Goal: Information Seeking & Learning: Compare options

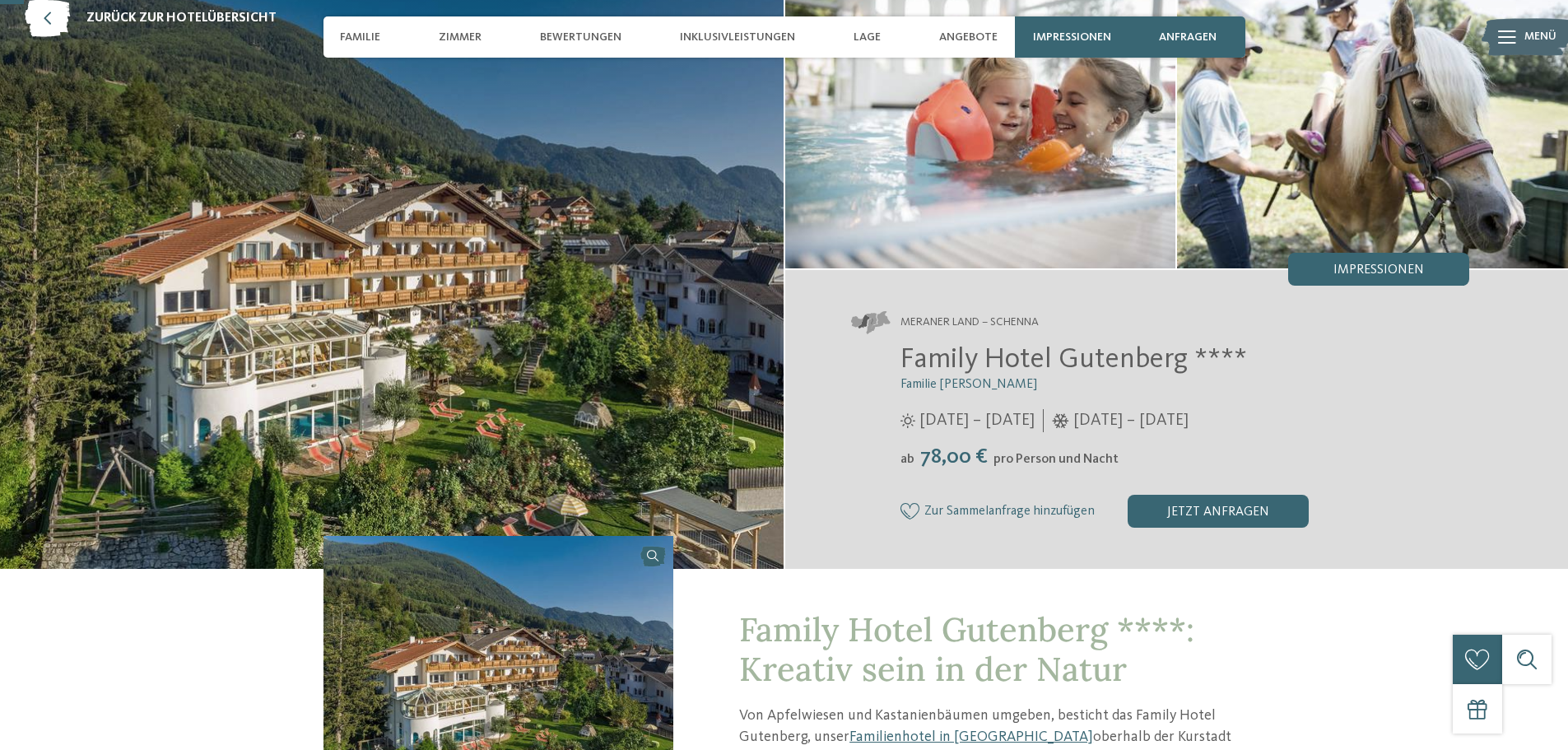
scroll to position [83, 0]
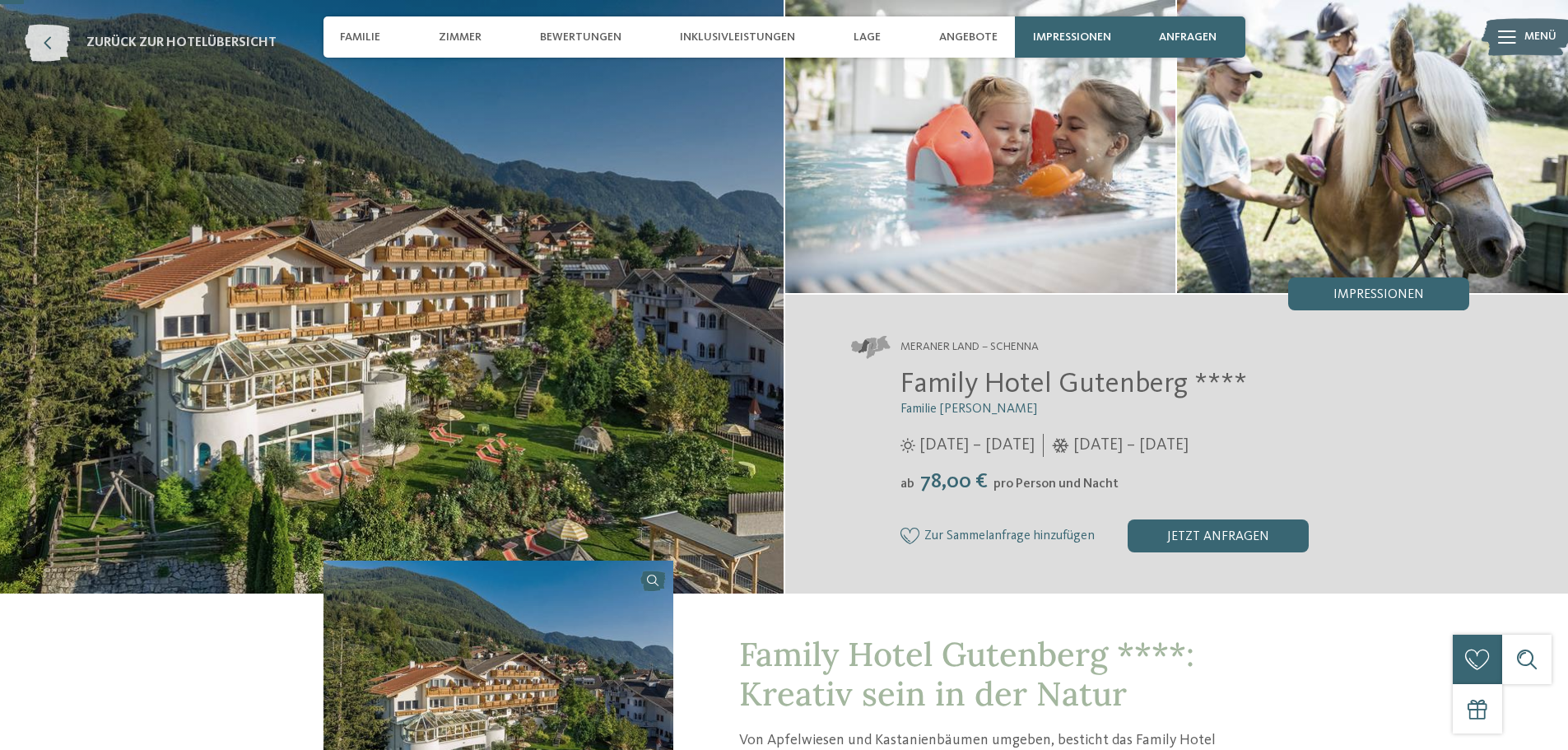
click at [182, 42] on span "zurück zur Hotelübersicht" at bounding box center [181, 42] width 190 height 18
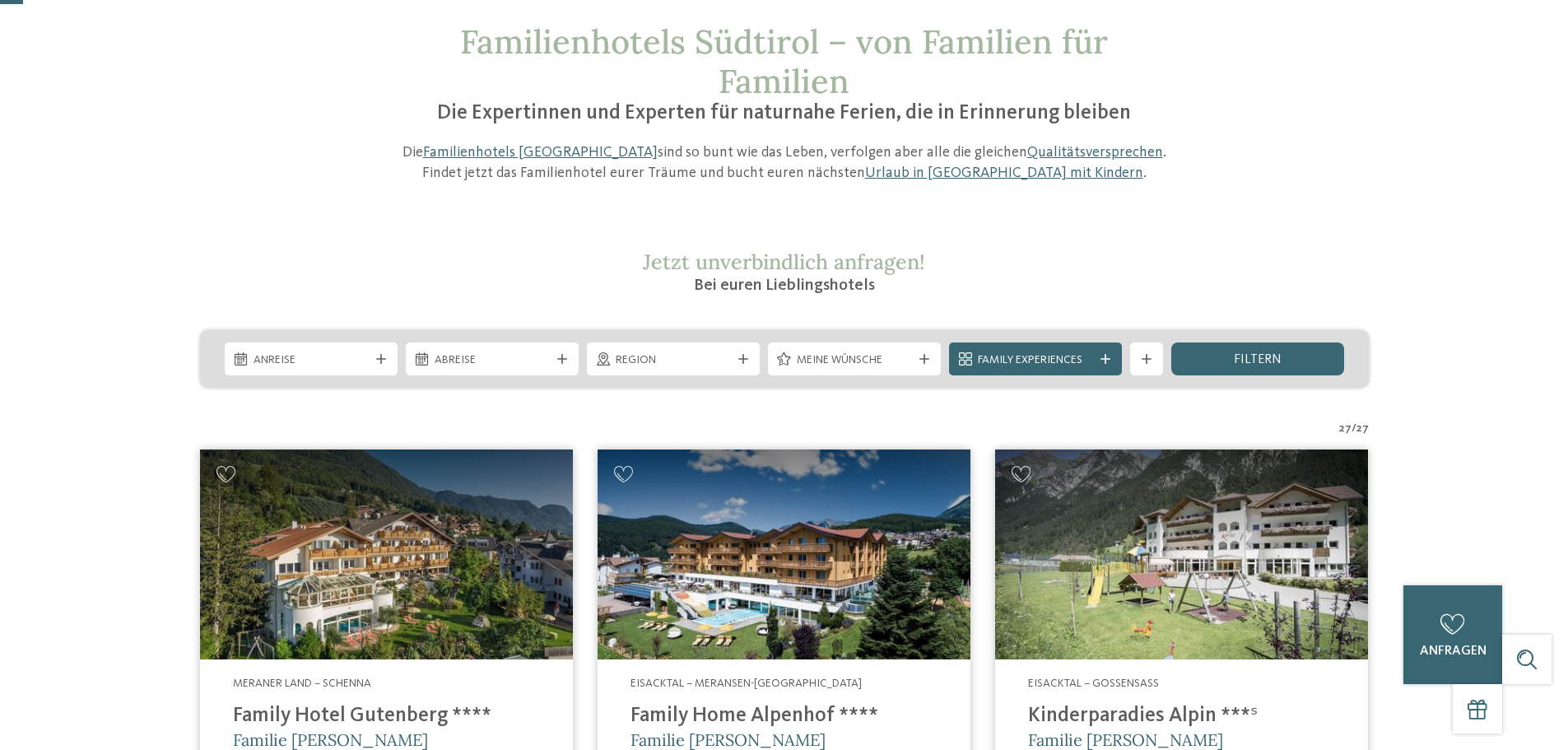
scroll to position [247, 0]
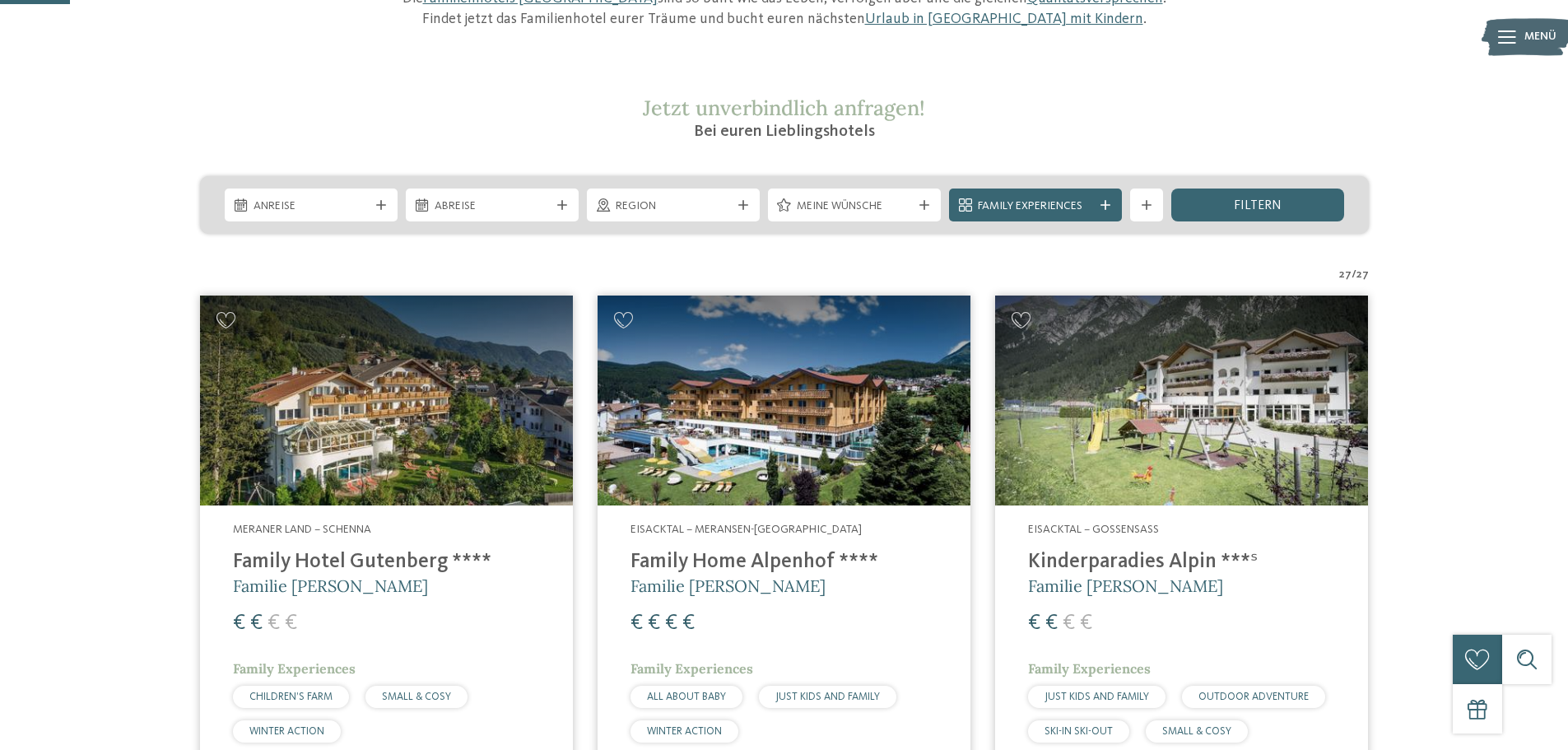
click at [717, 561] on h4 "Family Home Alpenhof ****" at bounding box center [784, 562] width 307 height 24
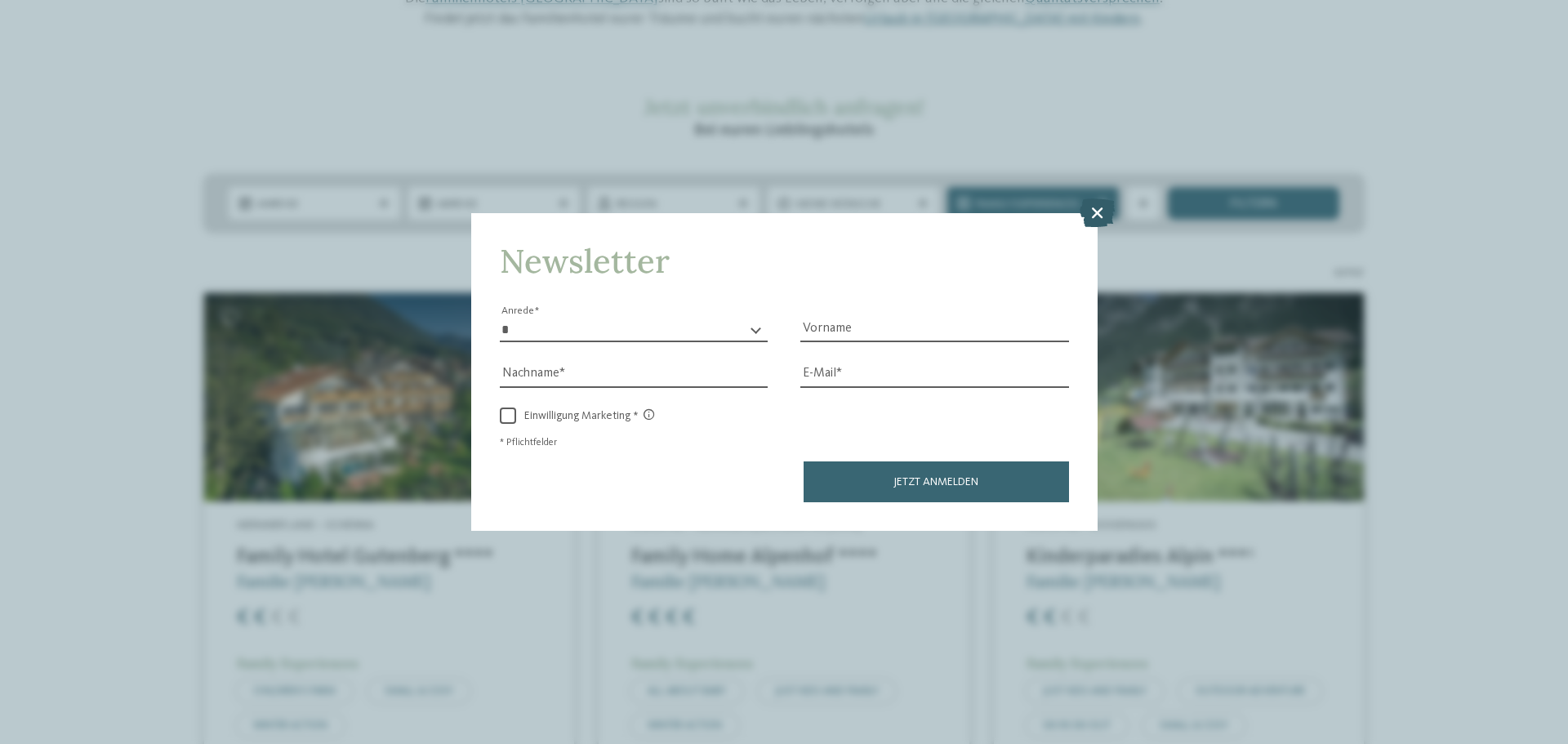
click at [1097, 208] on icon at bounding box center [1097, 213] width 35 height 29
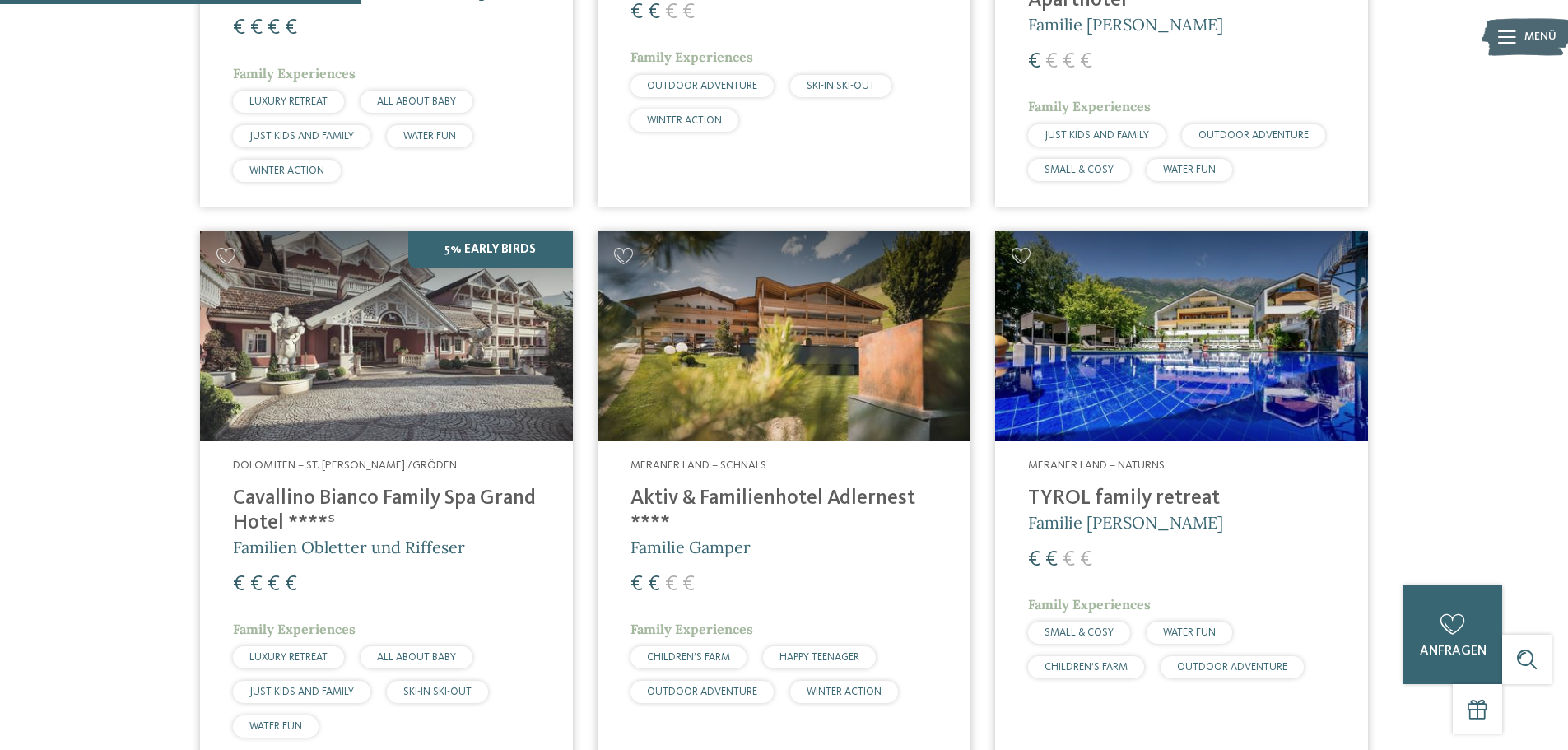
scroll to position [1399, 0]
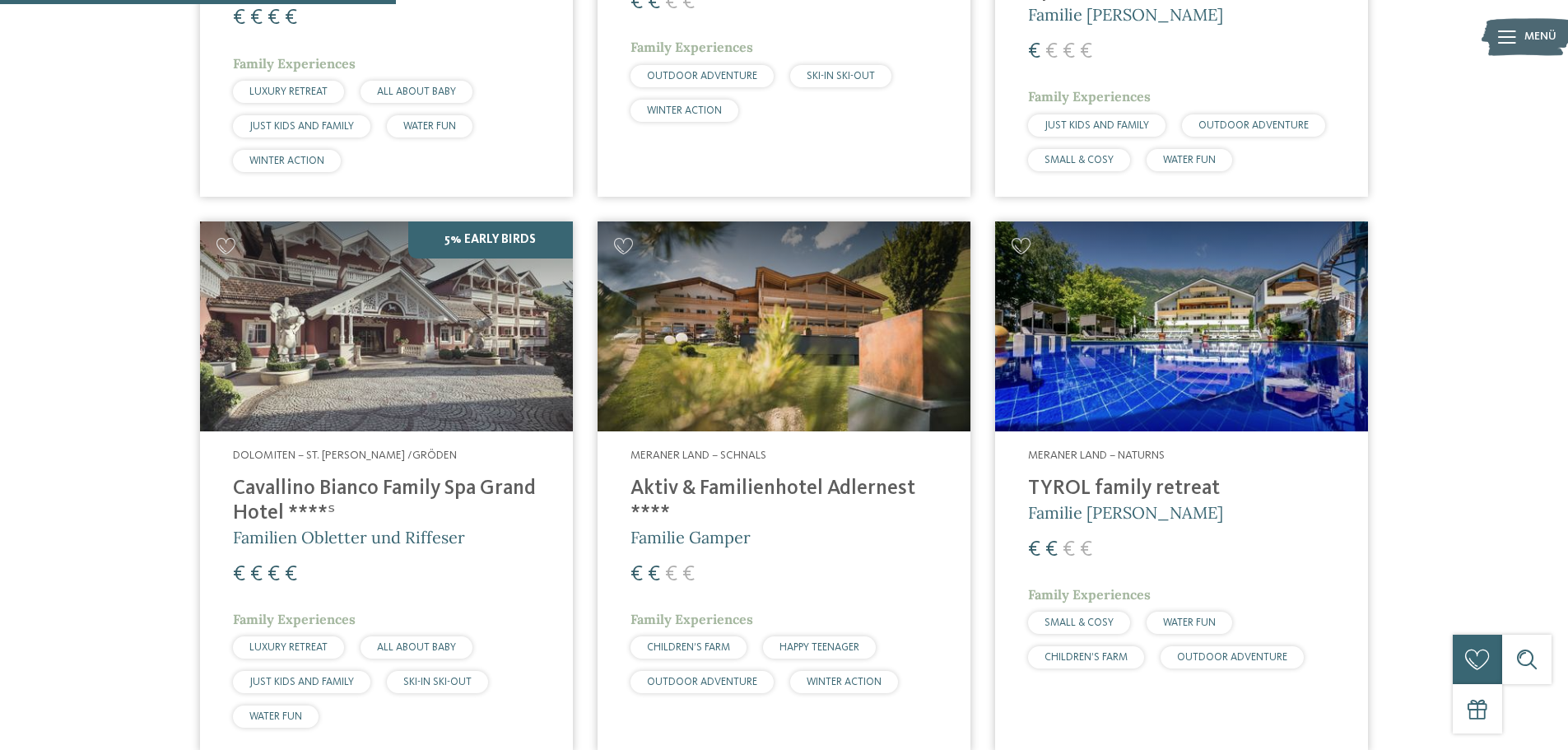
click at [1109, 477] on h4 "TYROL family retreat" at bounding box center [1181, 489] width 307 height 24
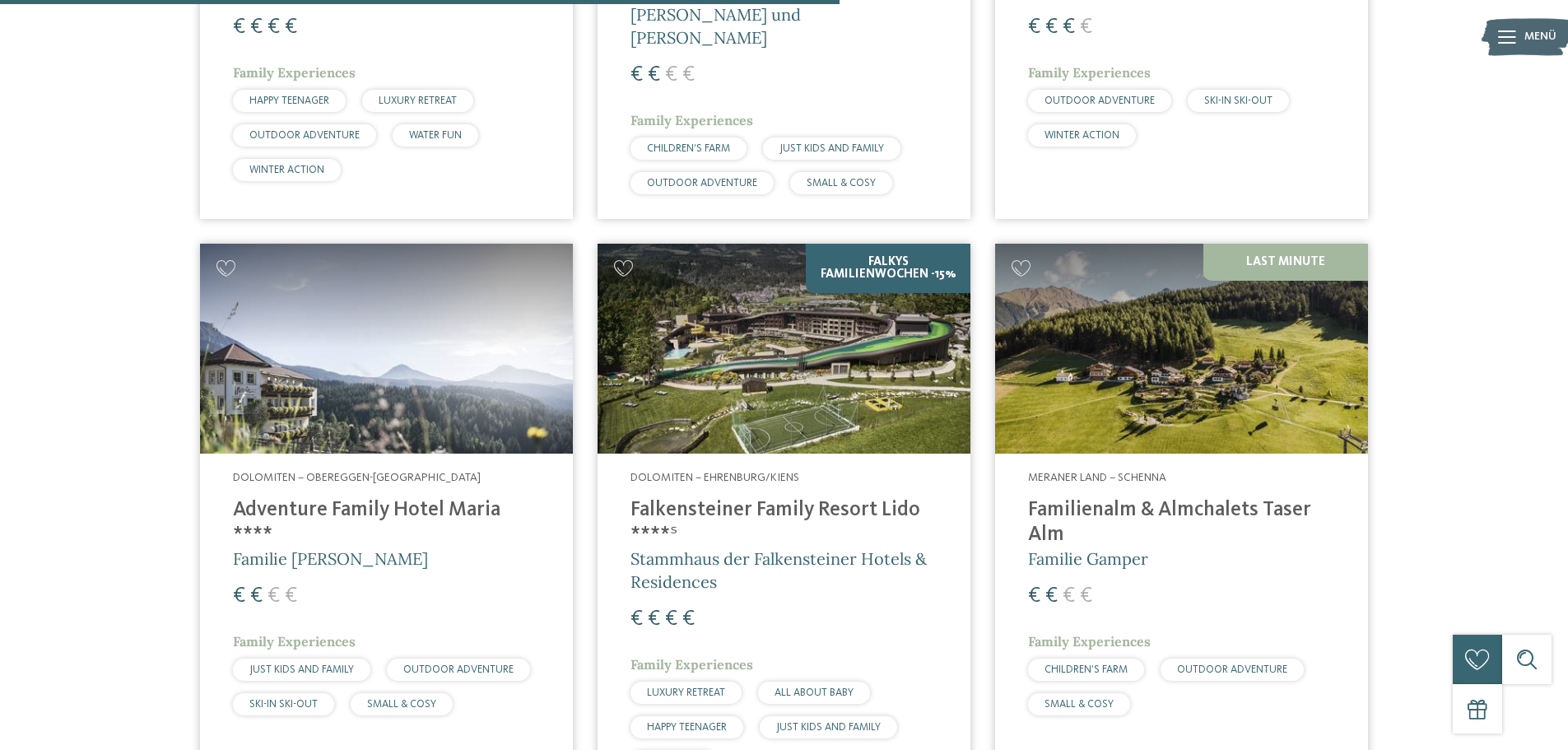
scroll to position [3046, 0]
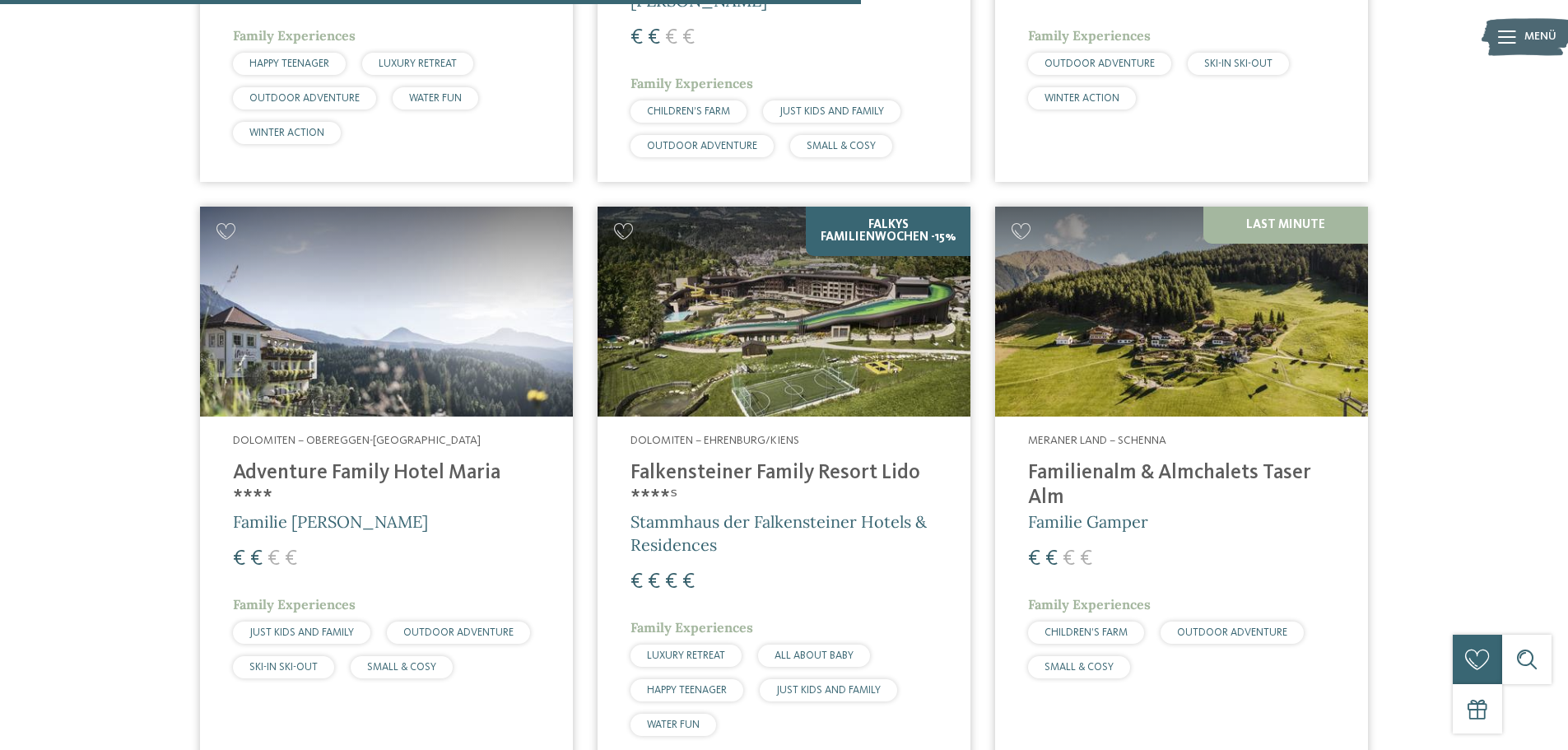
click at [1121, 461] on h4 "Familienalm & Almchalets Taser Alm" at bounding box center [1181, 486] width 307 height 50
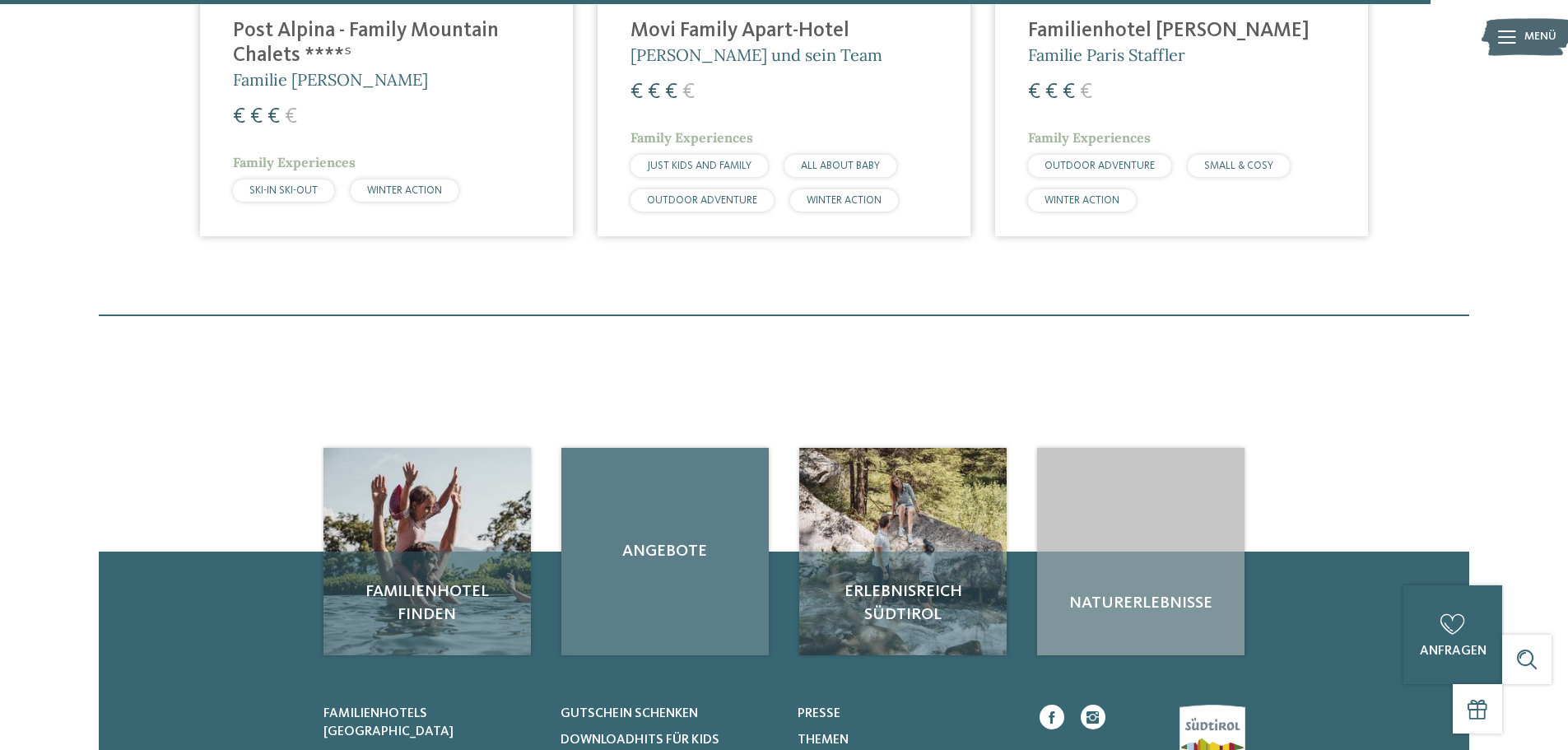
scroll to position [5187, 0]
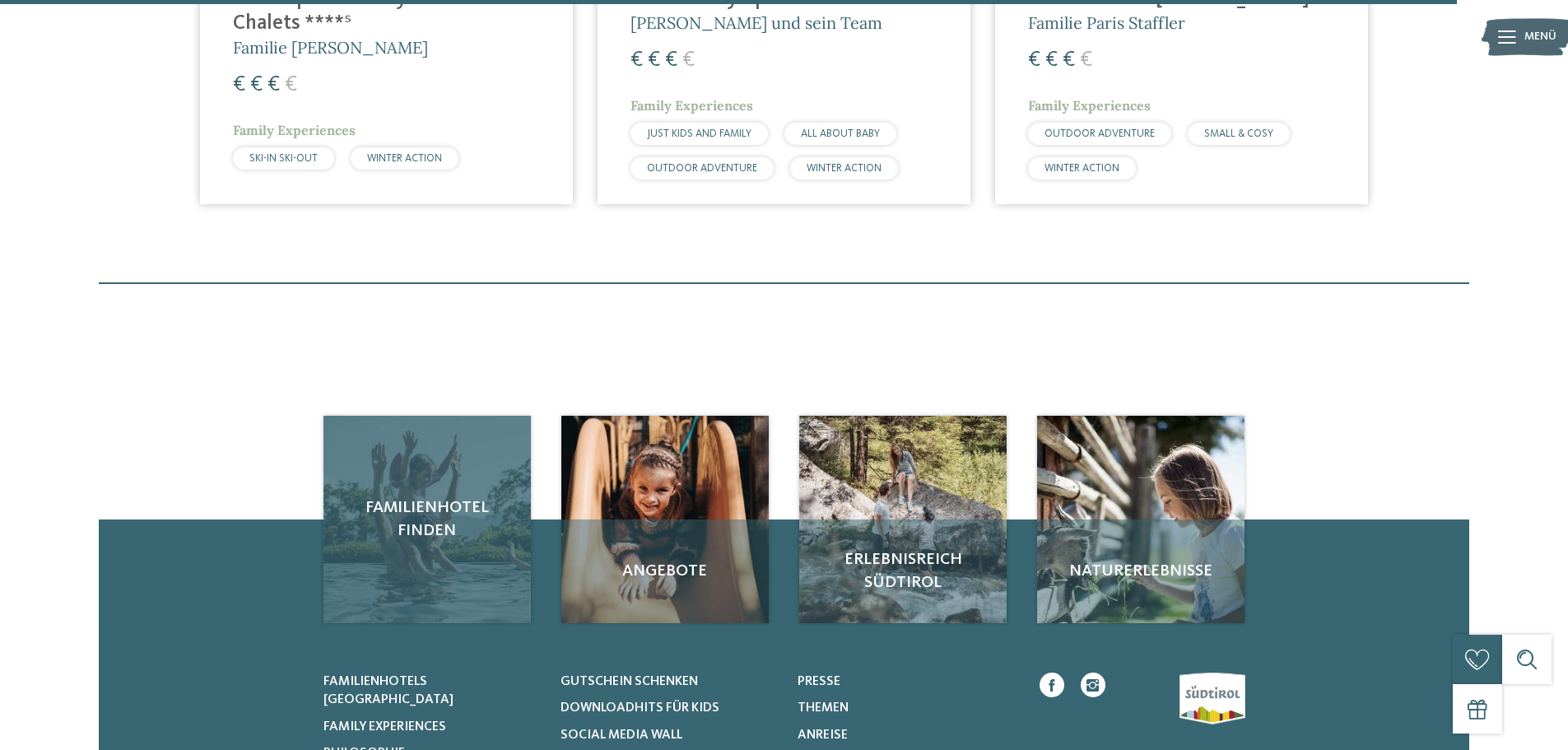
click at [434, 496] on span "Familienhotel finden" at bounding box center [427, 519] width 175 height 46
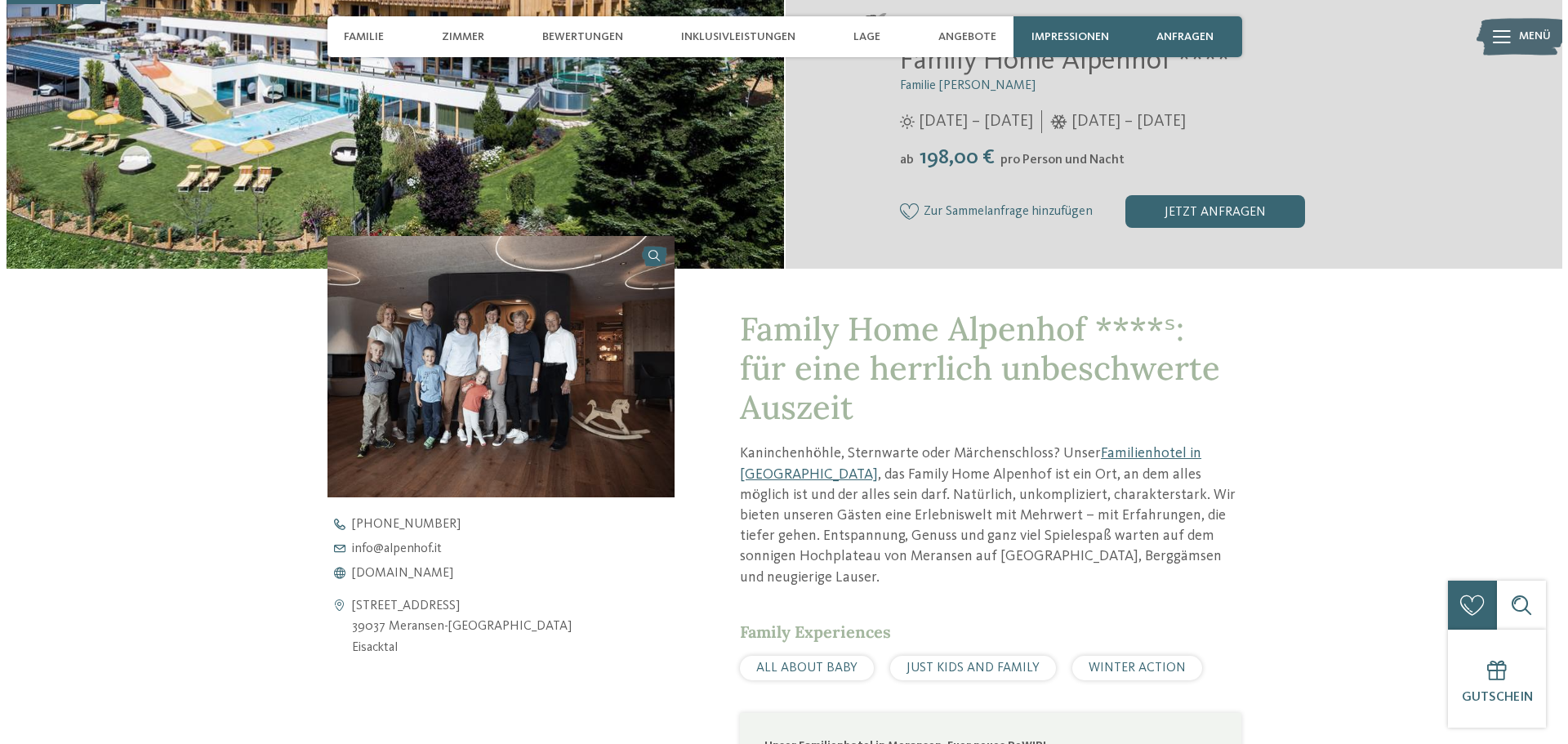
scroll to position [408, 0]
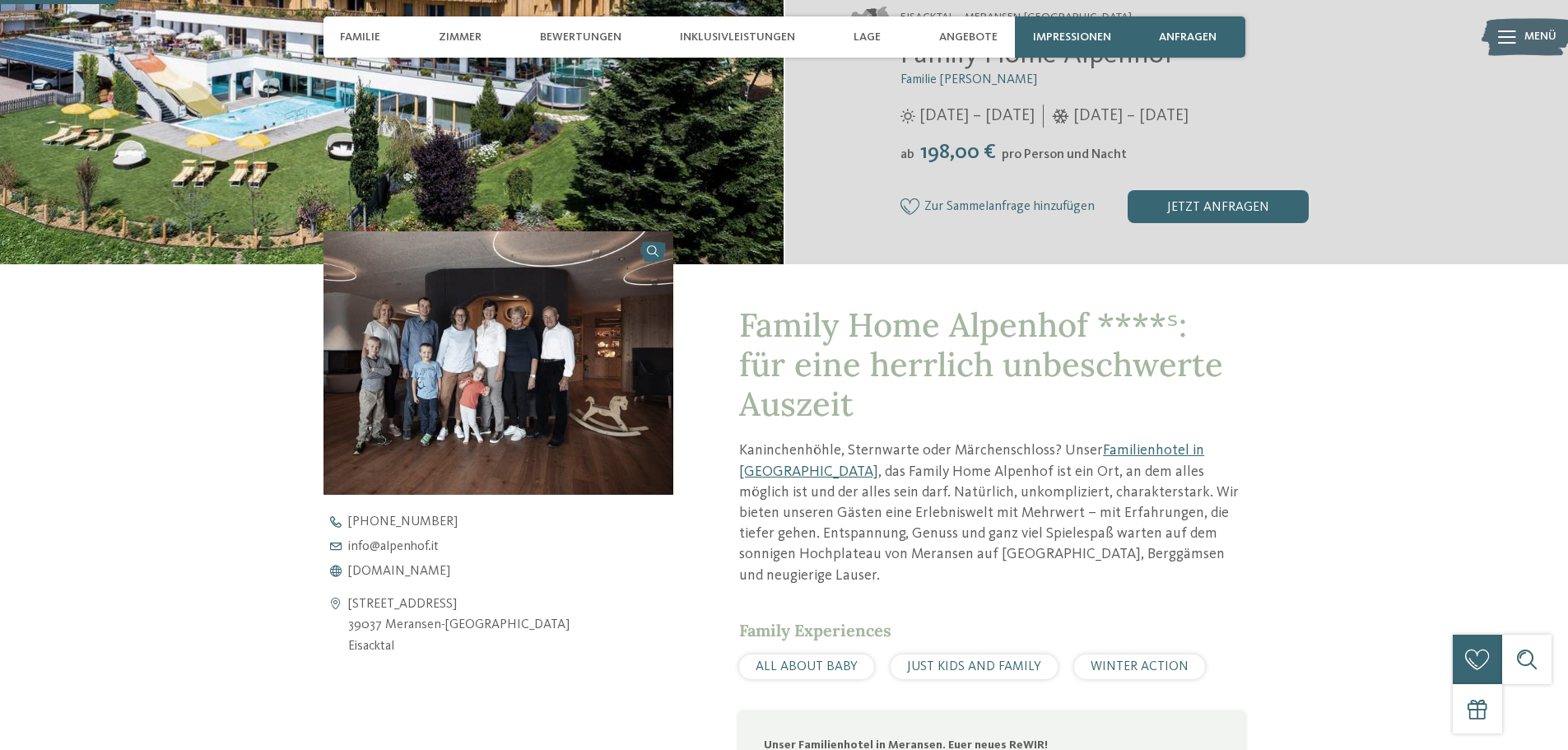
click at [574, 442] on img at bounding box center [498, 362] width 350 height 262
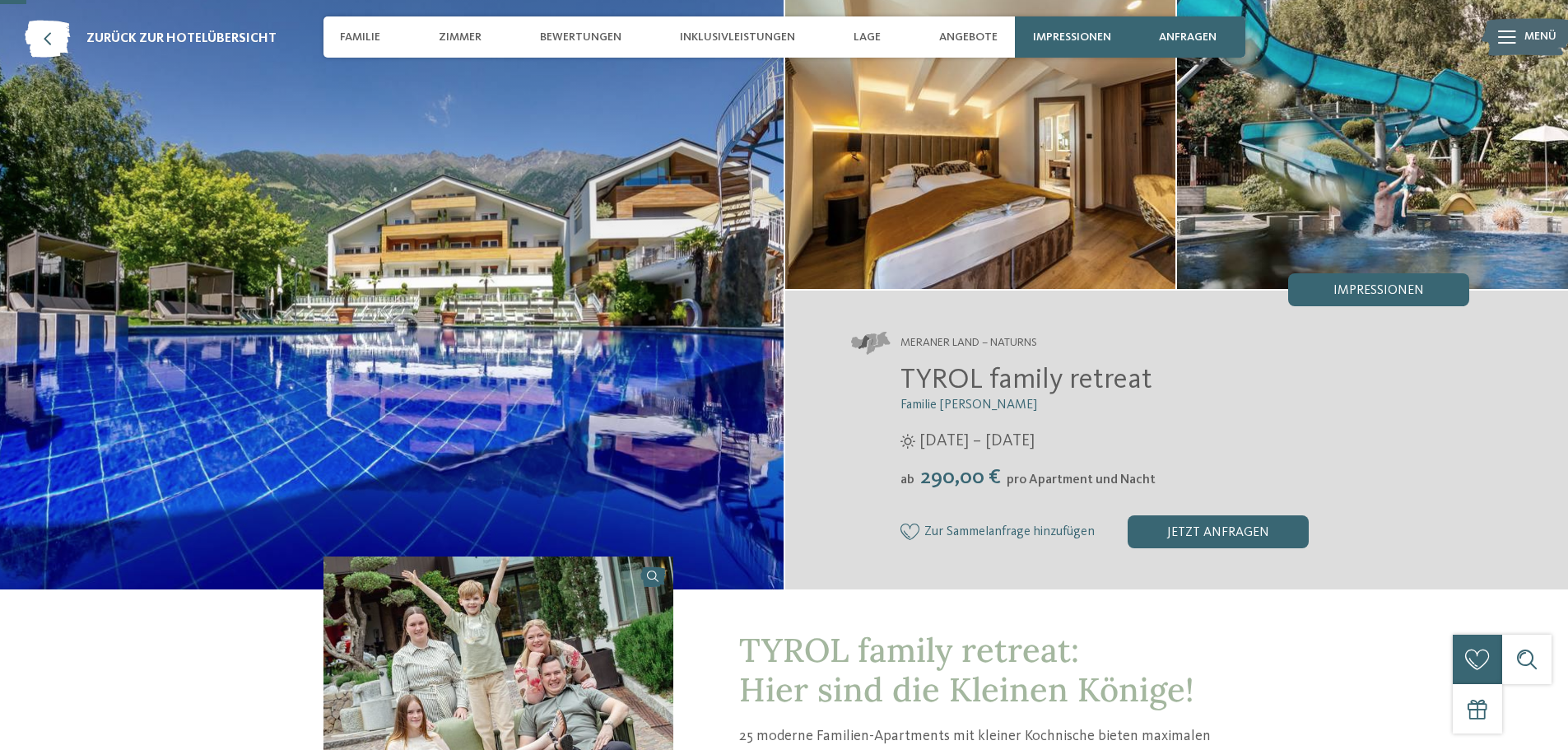
scroll to position [83, 0]
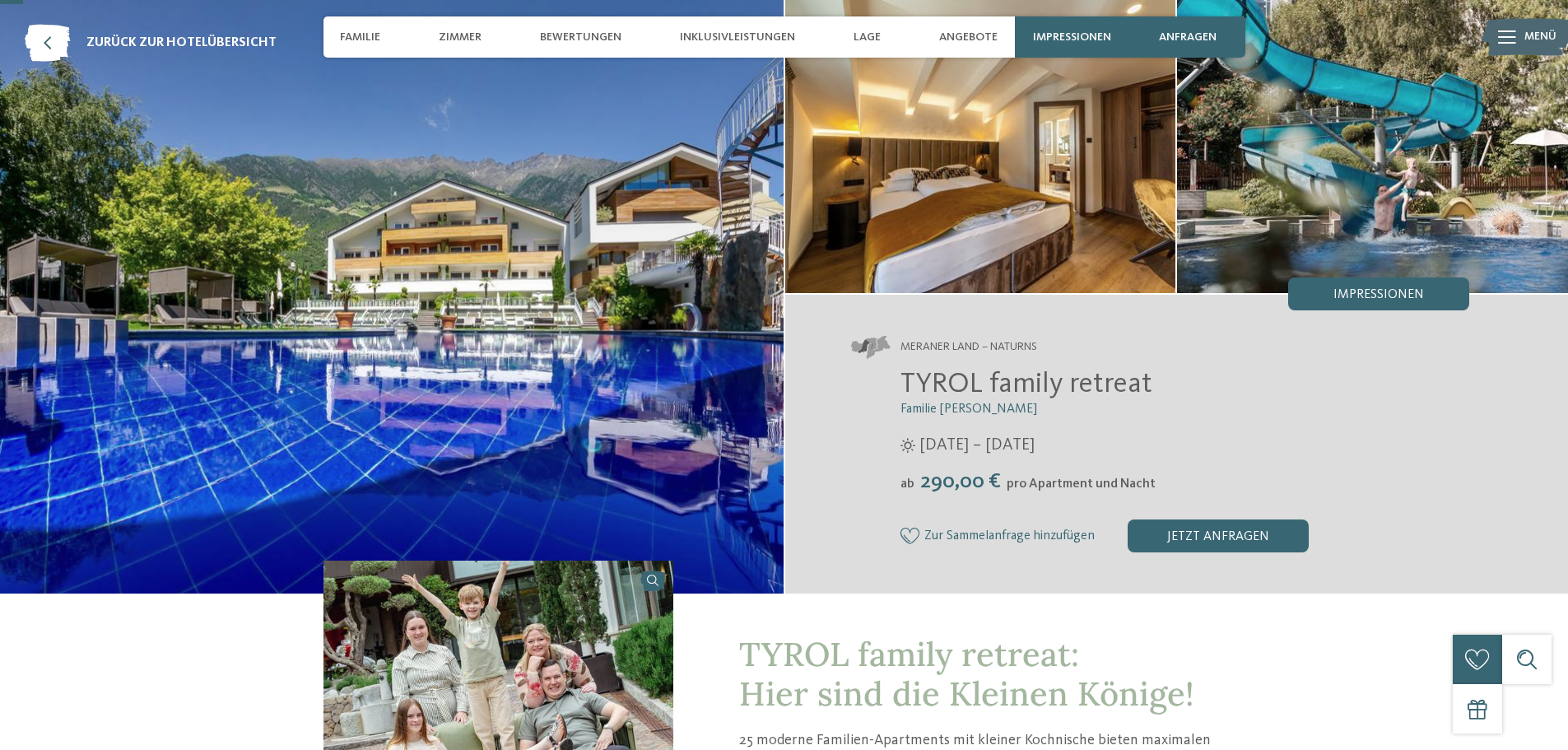
click at [444, 226] on img at bounding box center [392, 297] width 784 height 594
click at [481, 232] on img at bounding box center [392, 297] width 784 height 594
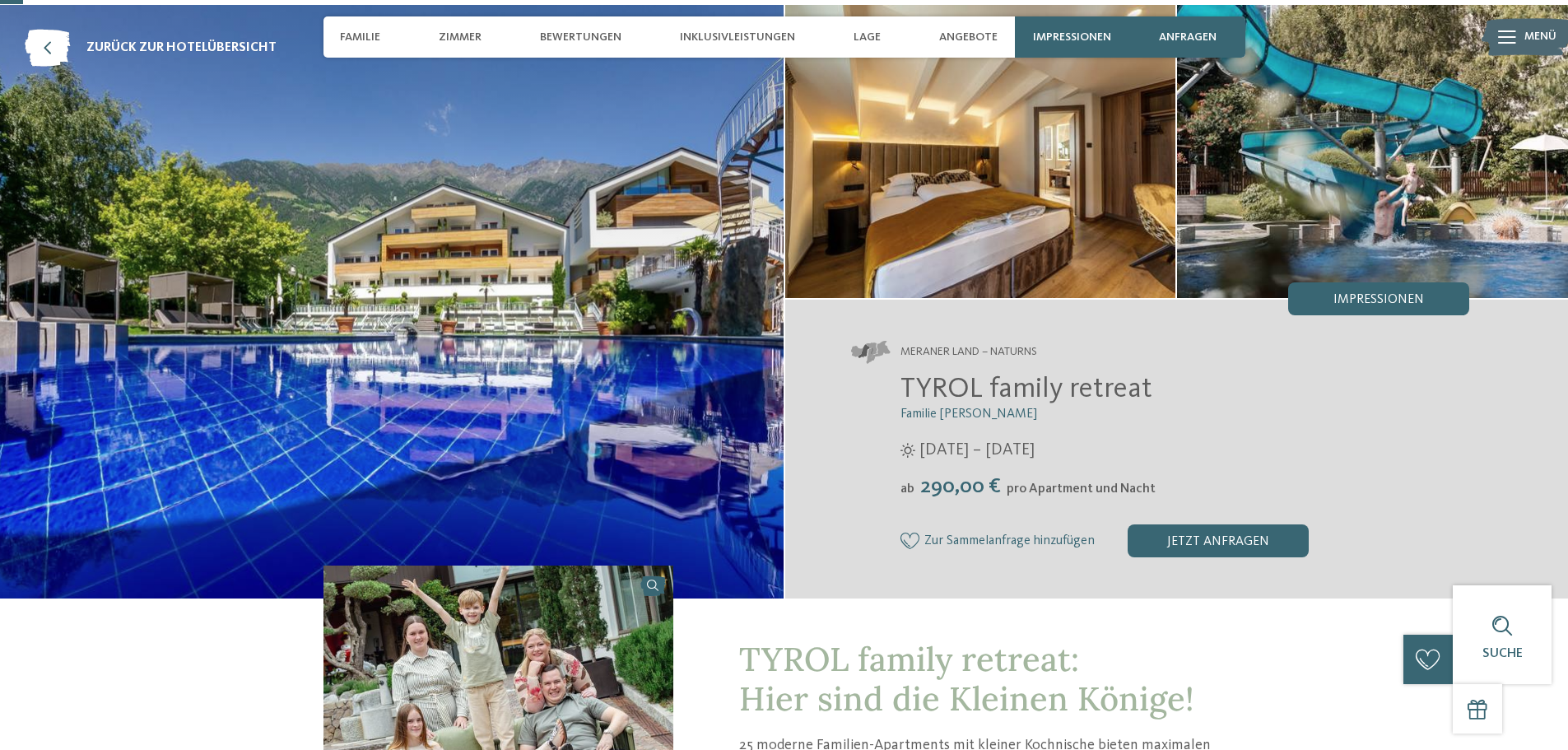
scroll to position [0, 0]
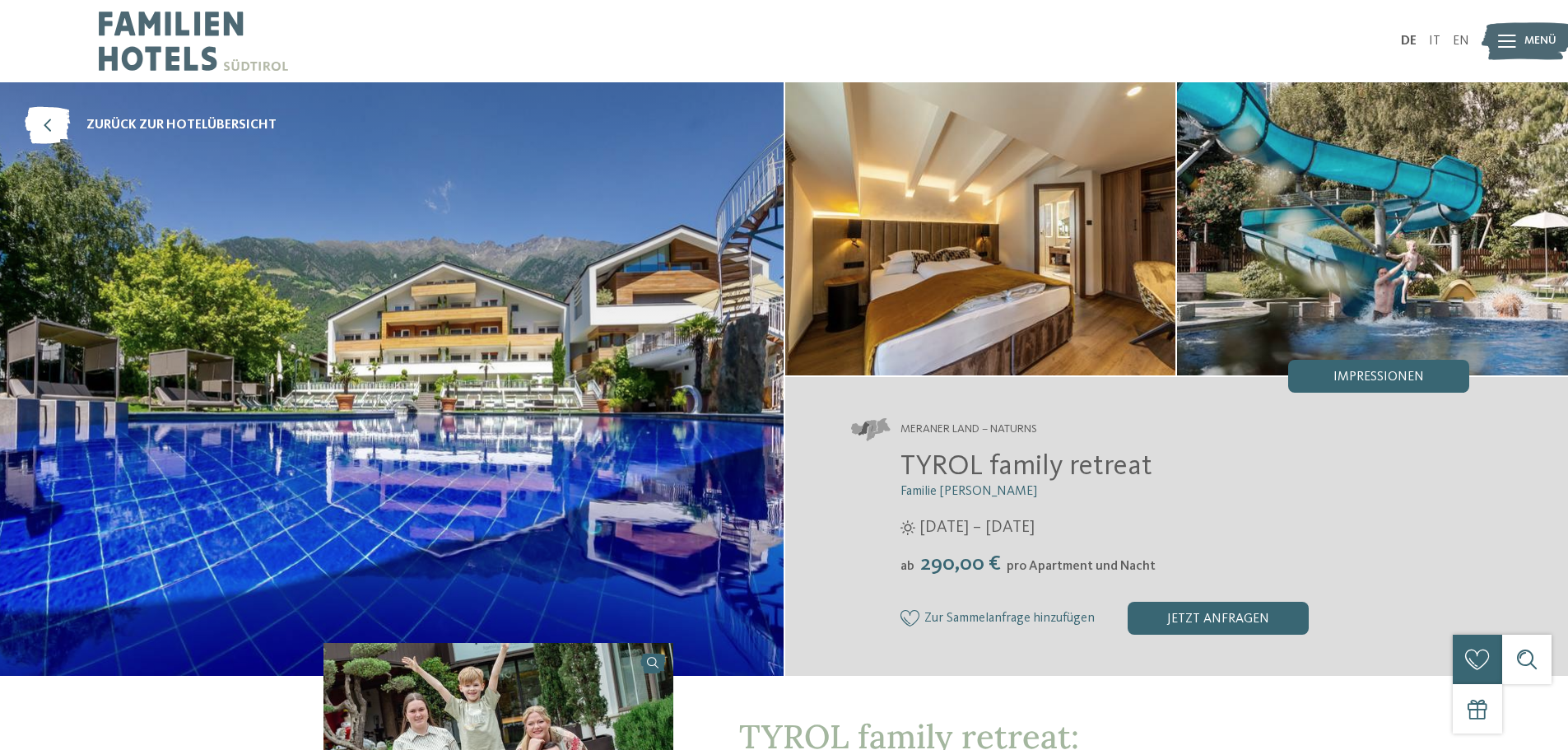
click at [627, 261] on img at bounding box center [392, 380] width 784 height 594
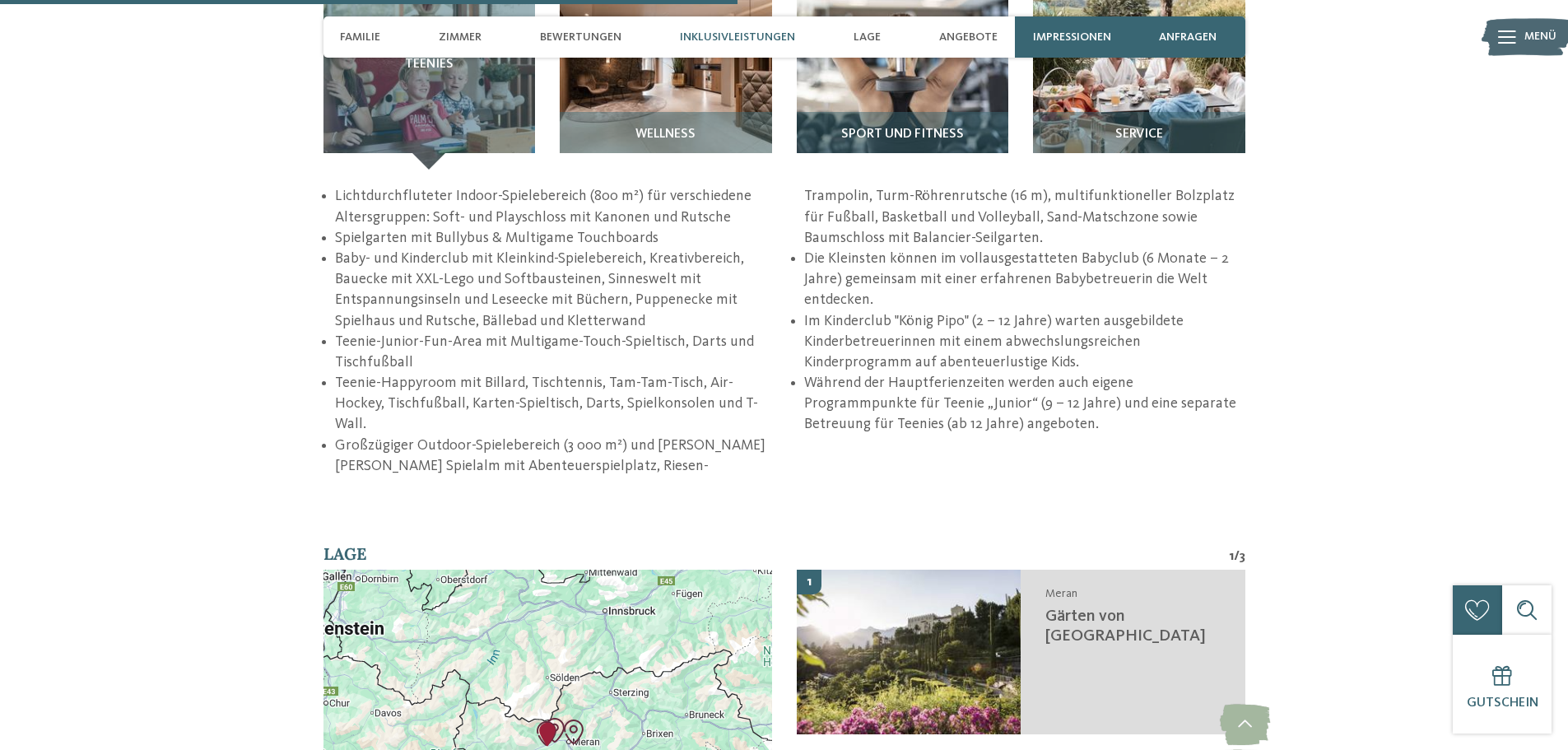
scroll to position [2717, 0]
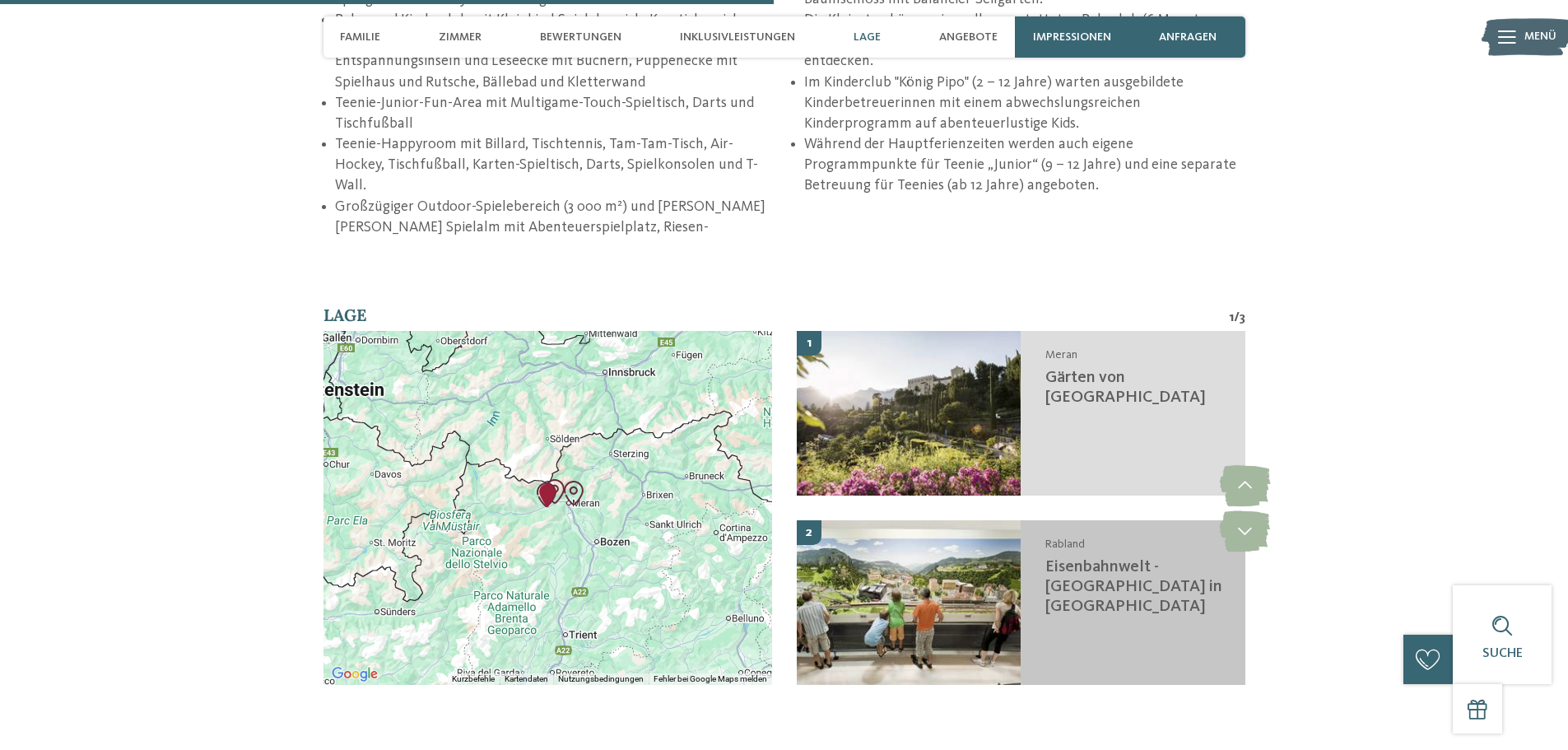
click at [1118, 559] on span "Eisenbahnwelt - Südtirol in Miniatur" at bounding box center [1134, 587] width 177 height 56
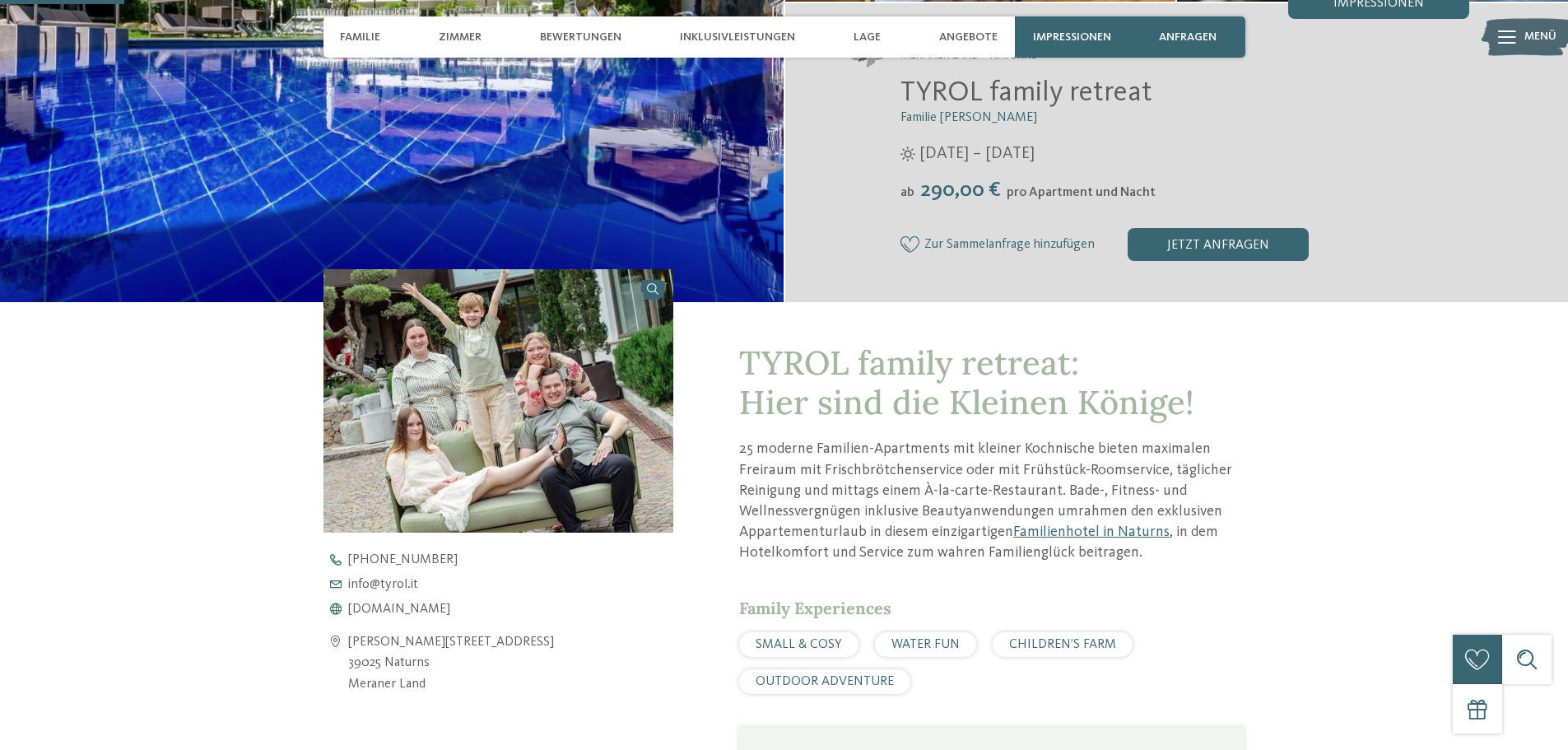
scroll to position [357, 0]
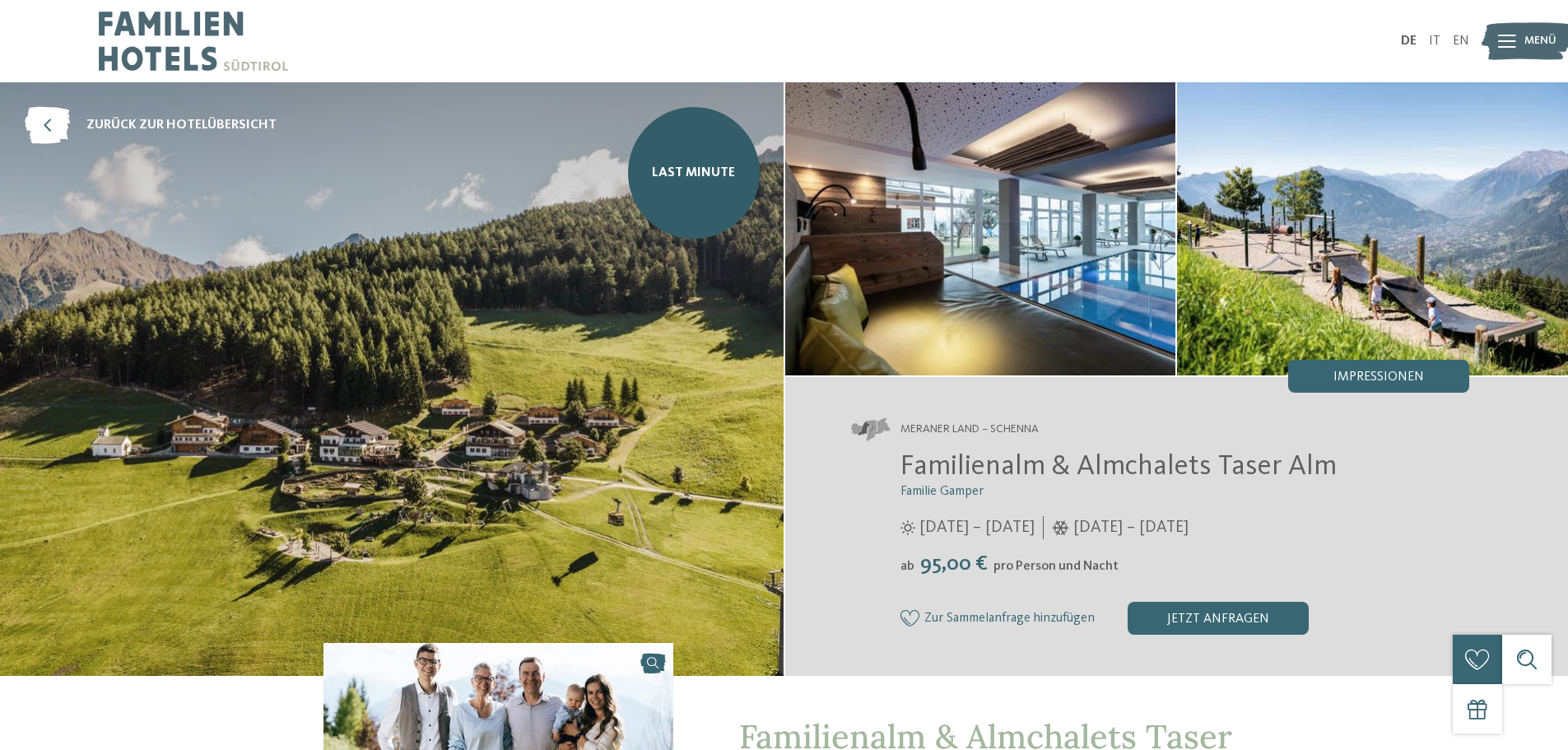
click at [1130, 223] on img at bounding box center [981, 229] width 391 height 293
click at [699, 172] on span "Last Minute" at bounding box center [693, 172] width 83 height 18
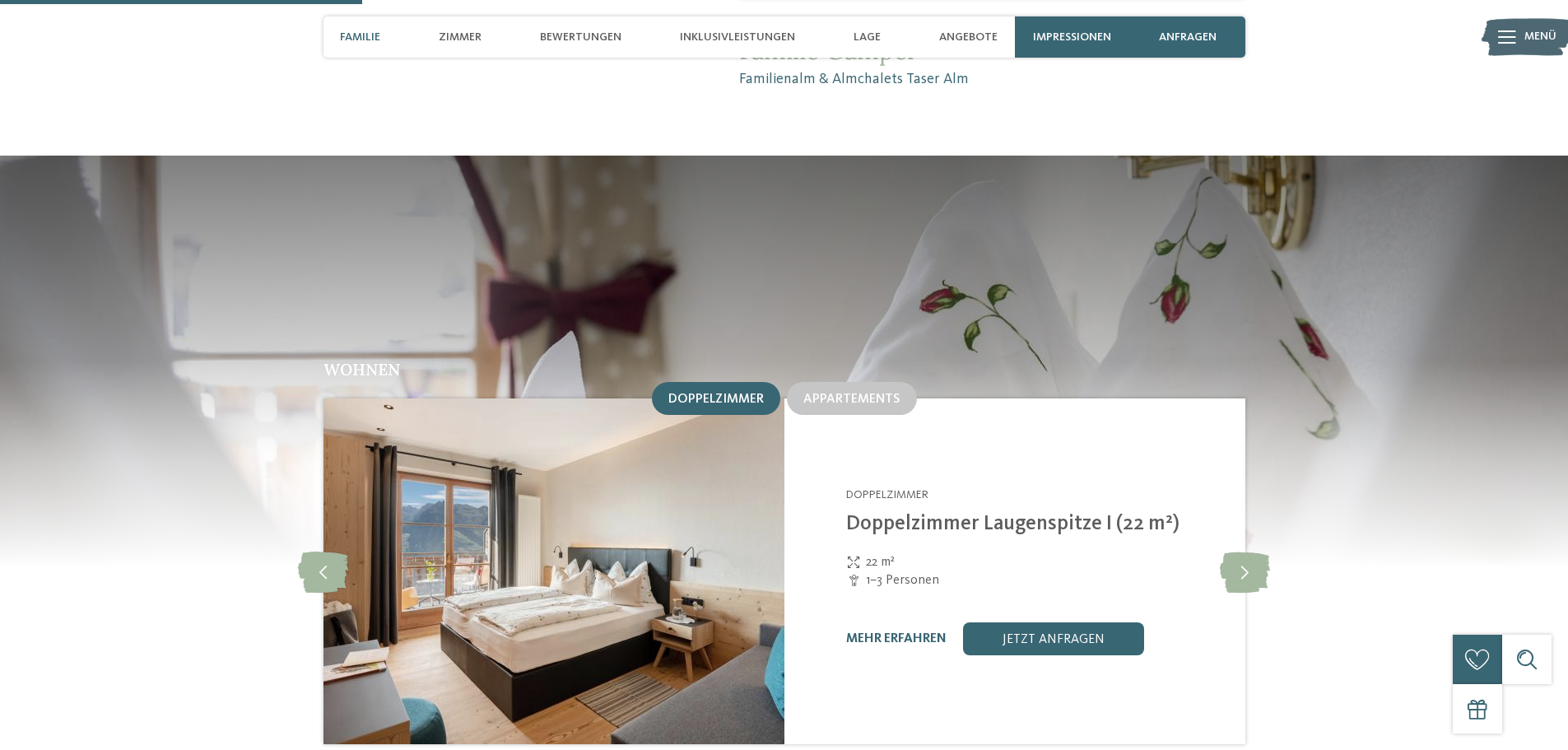
scroll to position [1399, 0]
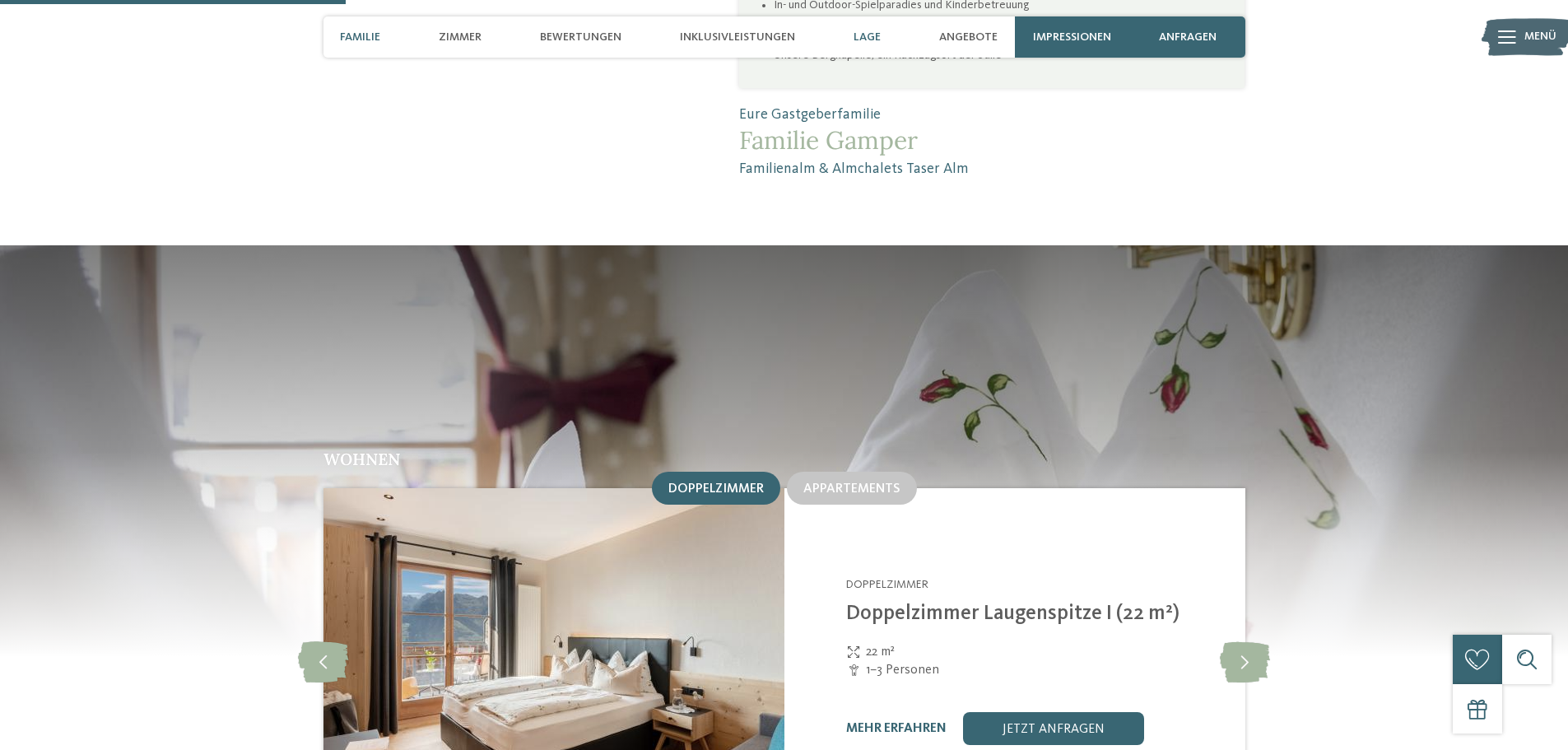
click at [873, 36] on span "Lage" at bounding box center [866, 37] width 27 height 14
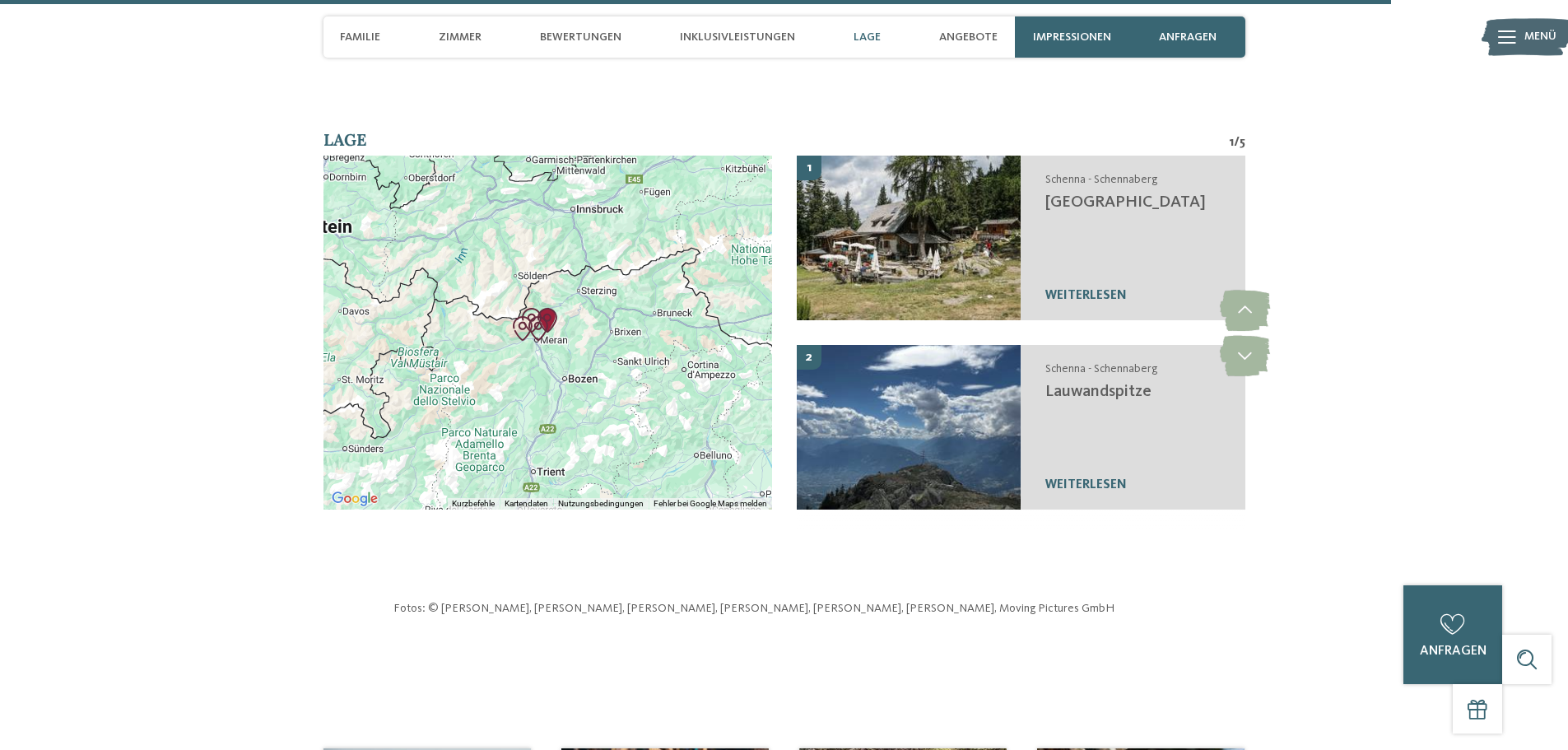
scroll to position [5665, 0]
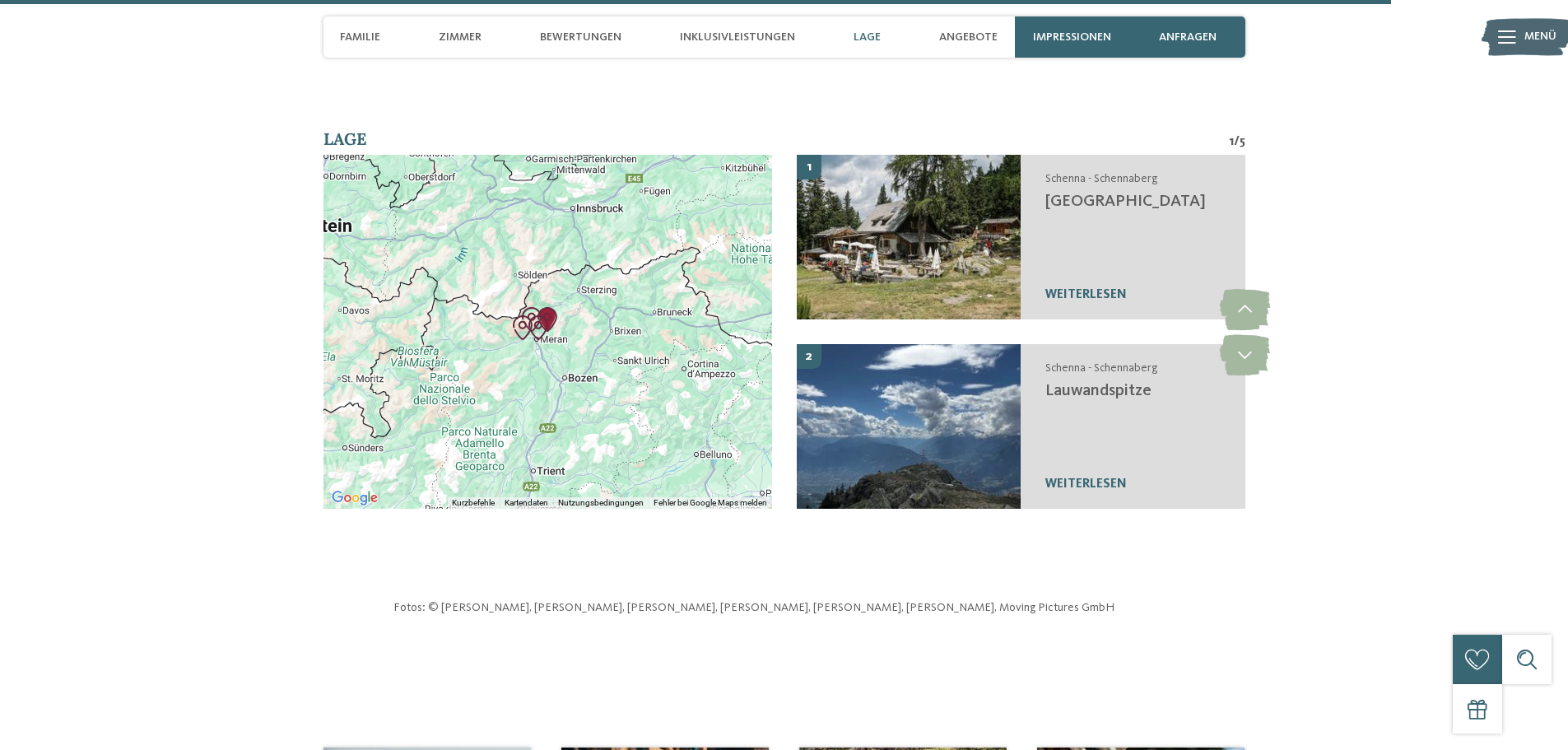
click at [630, 295] on div at bounding box center [547, 332] width 448 height 354
click at [624, 303] on div at bounding box center [547, 332] width 448 height 354
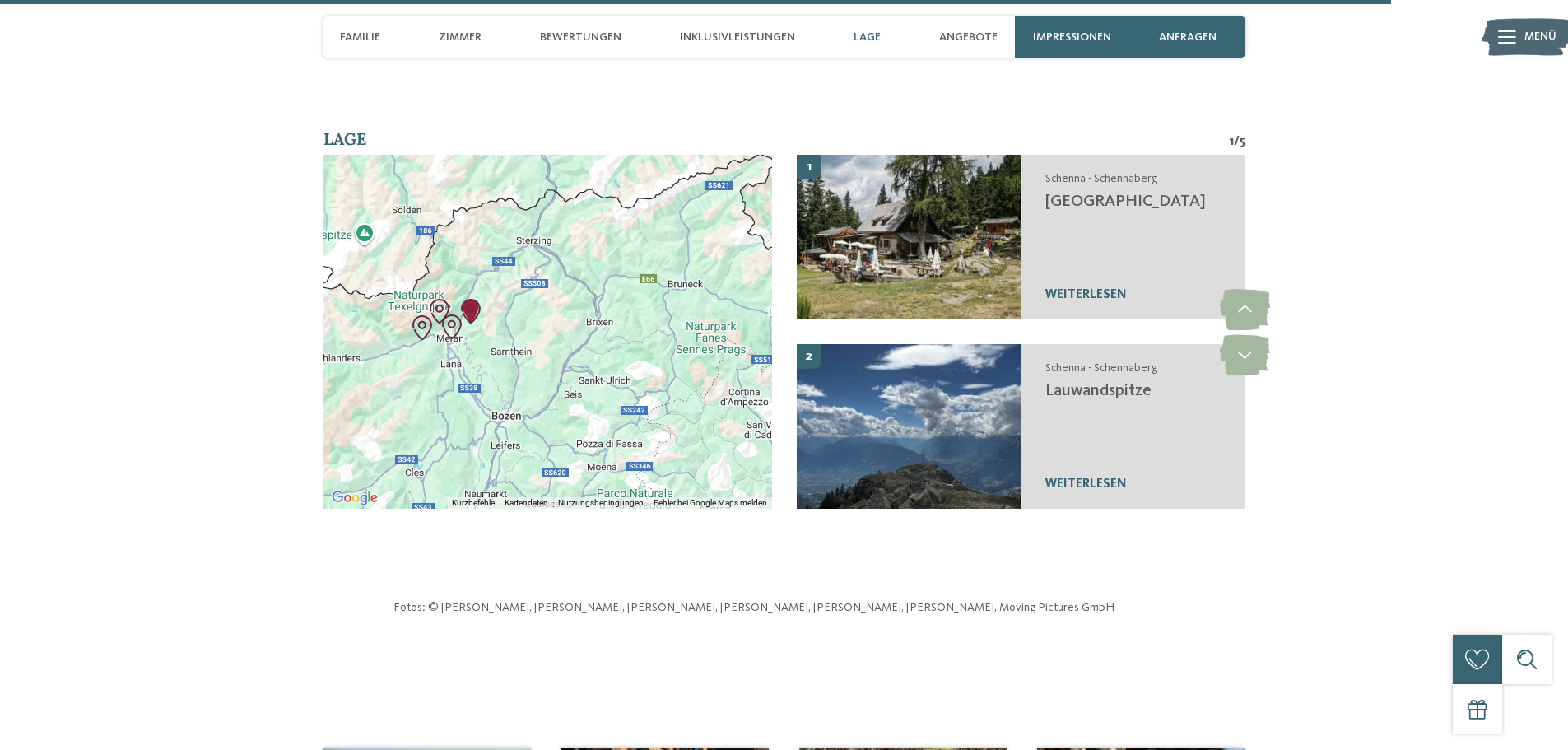
click at [561, 320] on div at bounding box center [547, 332] width 448 height 354
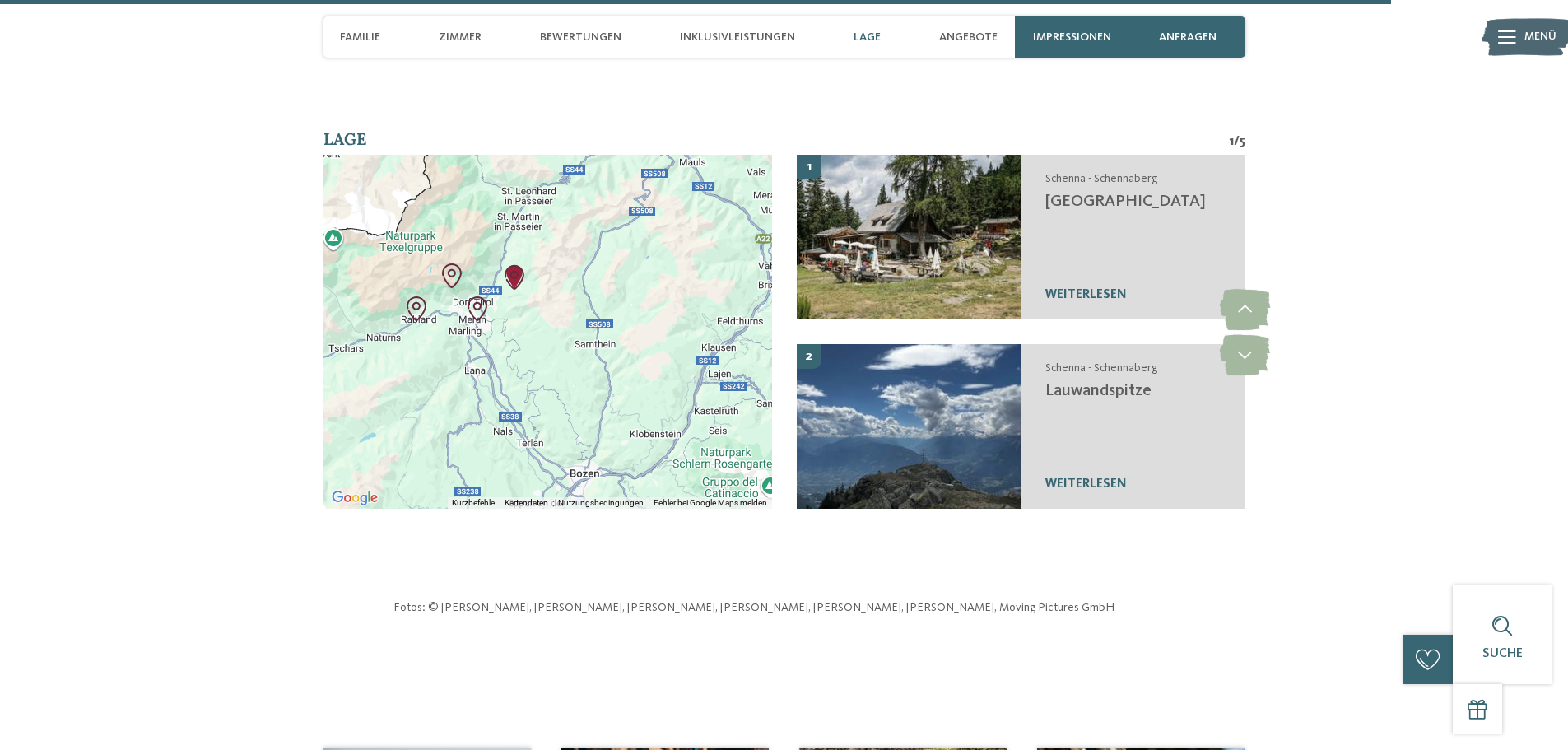
drag, startPoint x: 449, startPoint y: 281, endPoint x: 587, endPoint y: 280, distance: 138.0
click at [587, 280] on div at bounding box center [547, 332] width 448 height 354
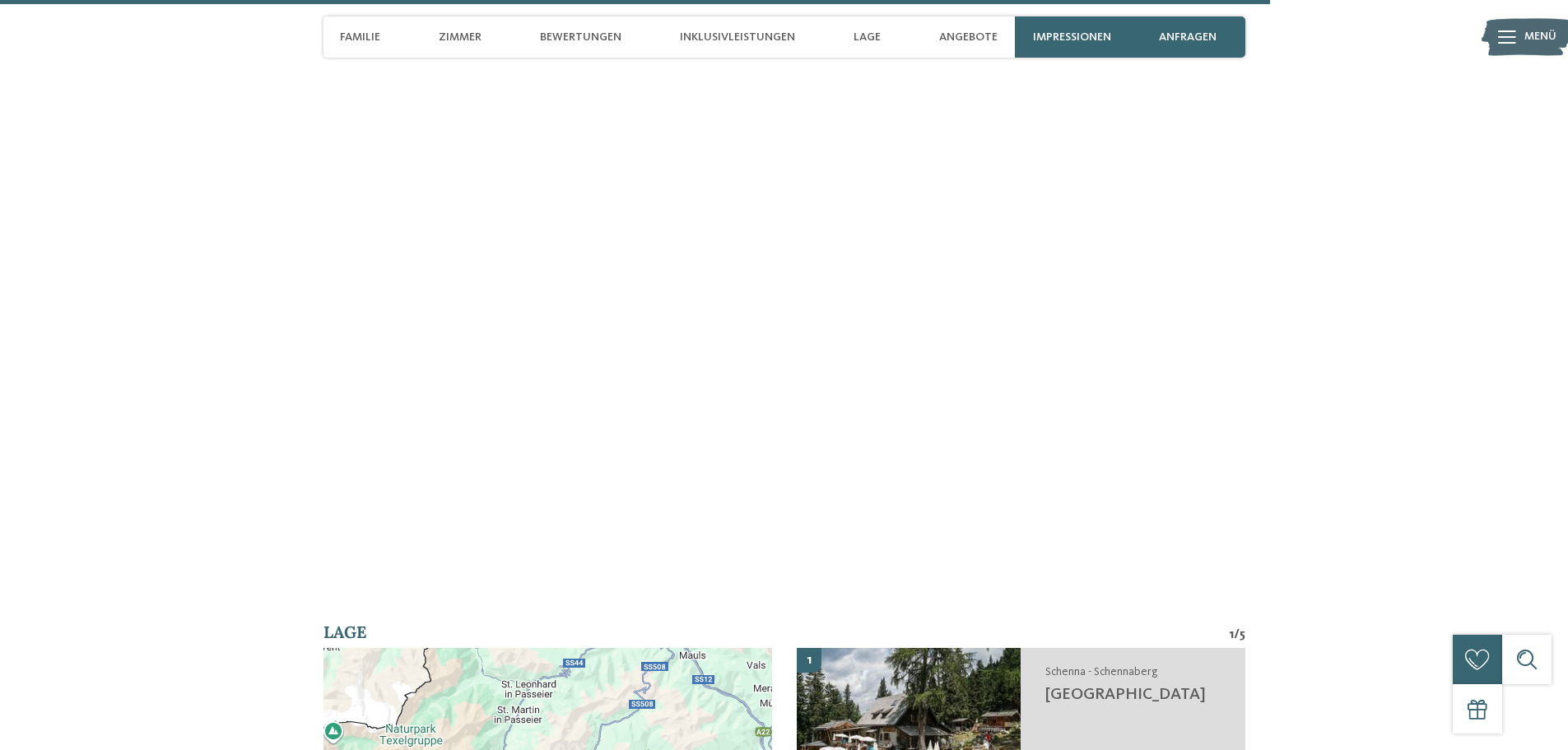
scroll to position [5172, 0]
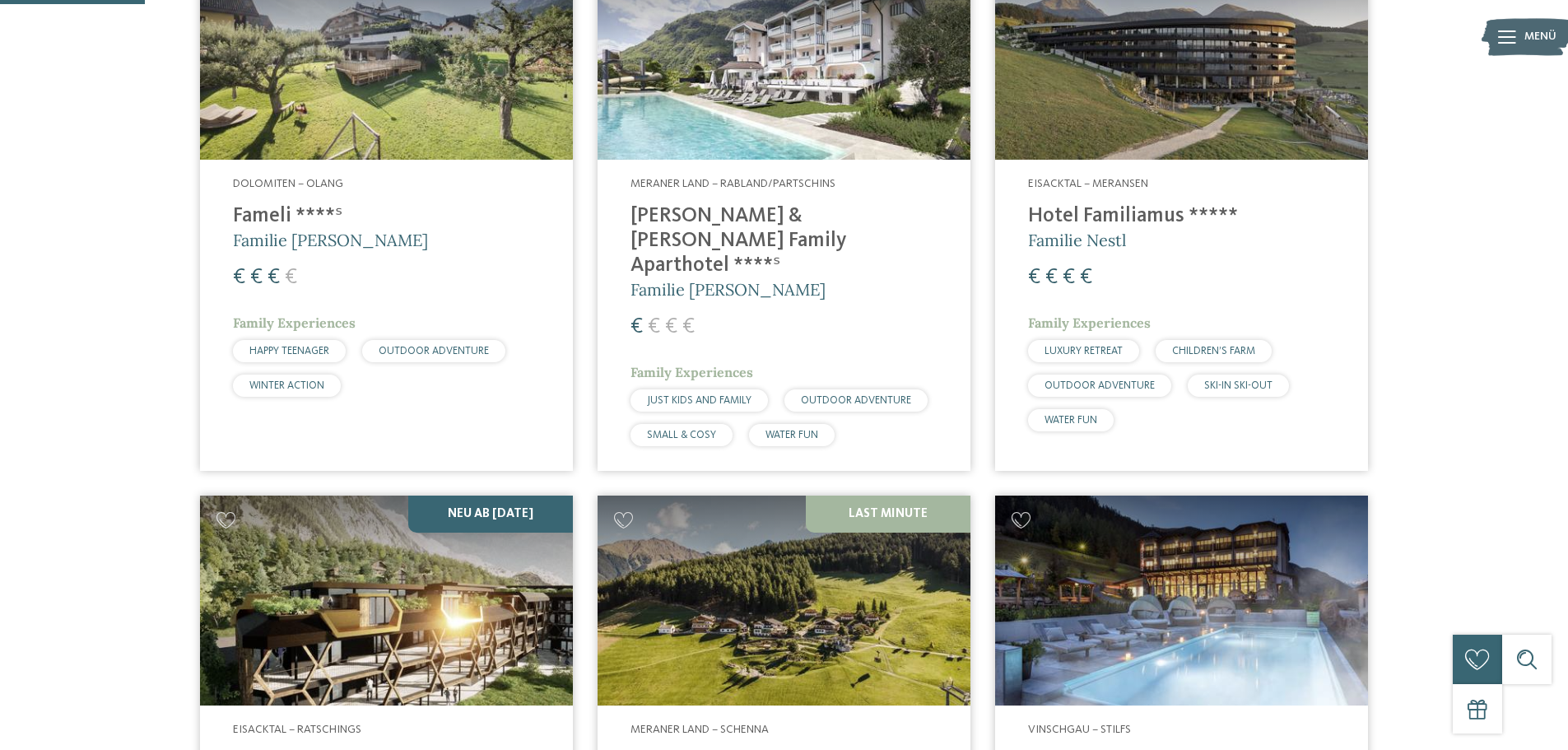
scroll to position [741, 0]
